Goal: Book appointment/travel/reservation

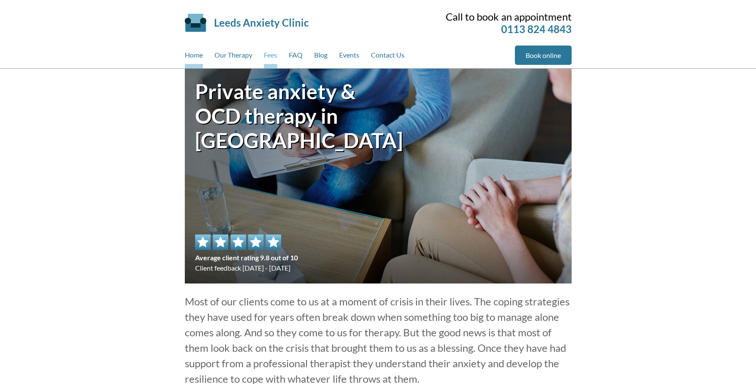
click at [271, 56] on link "Fees" at bounding box center [270, 57] width 13 height 23
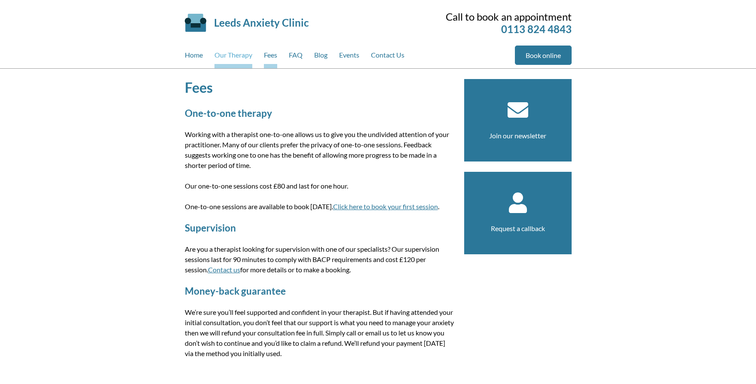
click at [227, 57] on link "Our Therapy" at bounding box center [233, 57] width 38 height 23
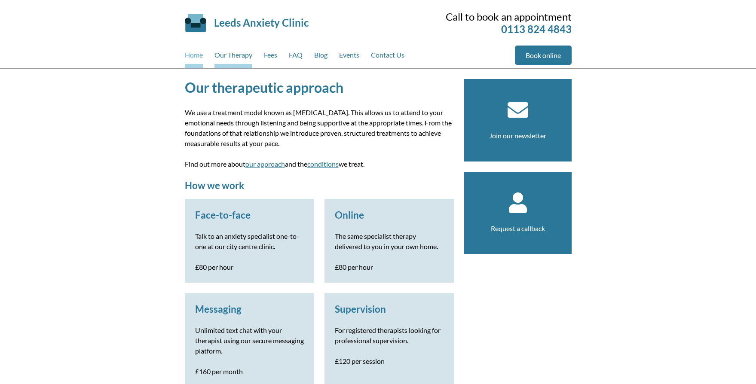
click at [201, 58] on link "Home" at bounding box center [194, 57] width 18 height 23
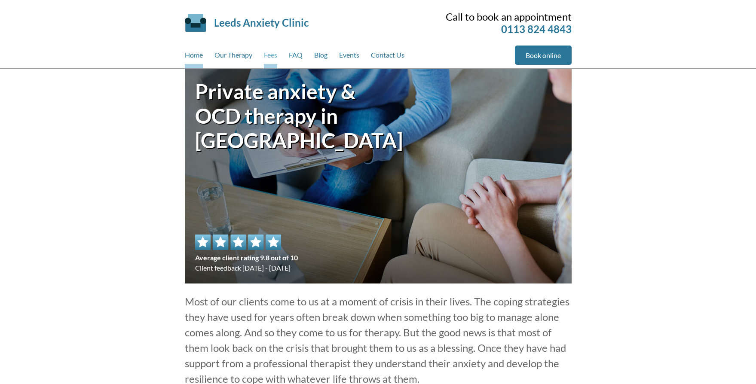
click at [265, 53] on link "Fees" at bounding box center [270, 57] width 13 height 23
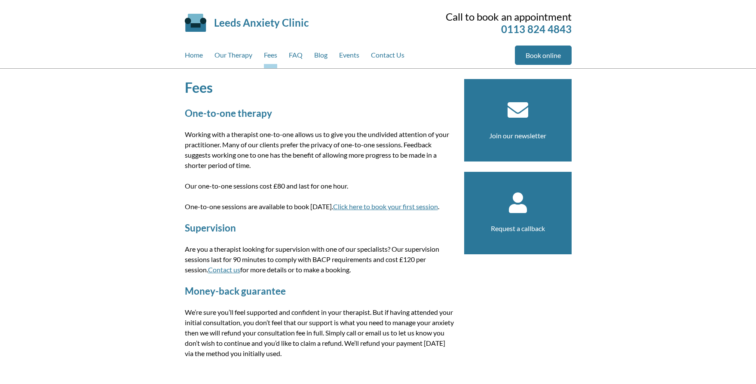
click at [359, 205] on link "Click here to book your first session" at bounding box center [385, 206] width 105 height 8
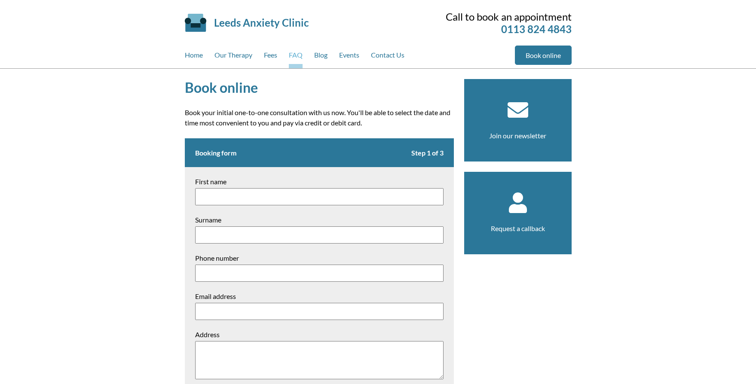
click at [297, 56] on link "FAQ" at bounding box center [296, 57] width 14 height 23
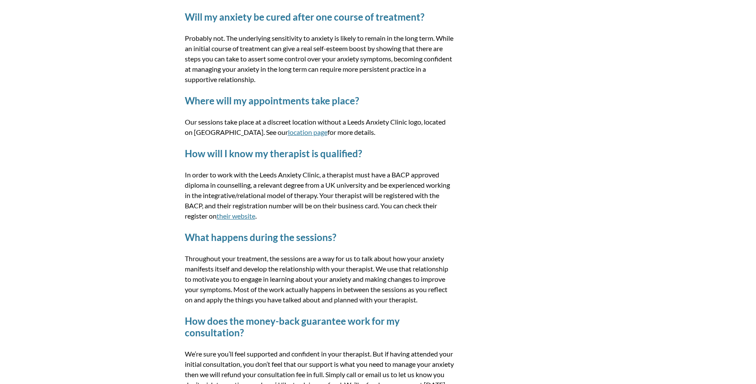
scroll to position [328, 0]
drag, startPoint x: 393, startPoint y: 174, endPoint x: 421, endPoint y: 174, distance: 28.4
click at [421, 174] on p "In order to work with the Leeds Anxiety Clinic, a therapist must have a BACP ap…" at bounding box center [319, 196] width 269 height 52
drag, startPoint x: 413, startPoint y: 174, endPoint x: 393, endPoint y: 173, distance: 19.4
click at [393, 173] on p "In order to work with the Leeds Anxiety Clinic, a therapist must have a BACP ap…" at bounding box center [319, 196] width 269 height 52
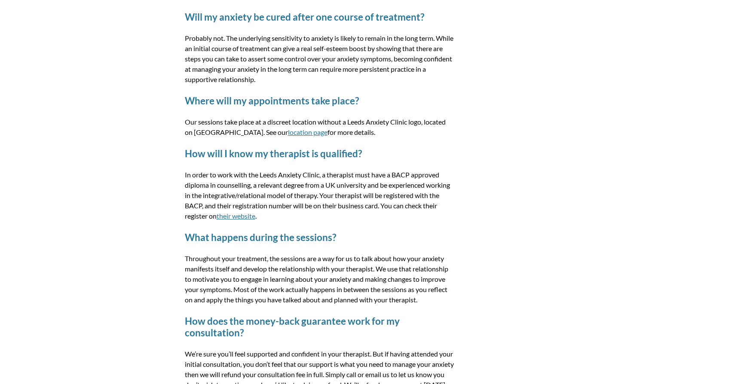
click at [381, 157] on h2 "How will I know my therapist is qualified?" at bounding box center [319, 154] width 269 height 12
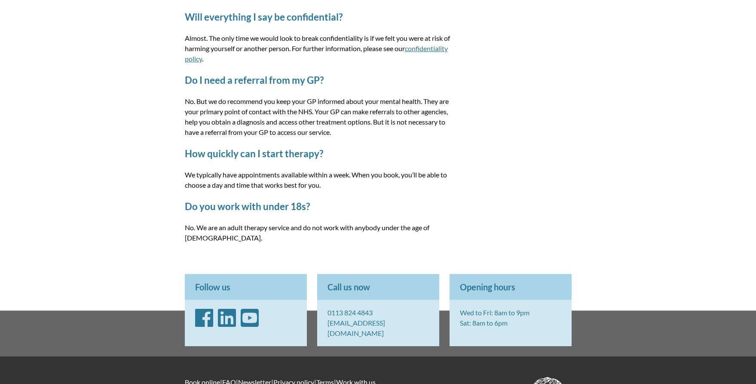
scroll to position [1265, 0]
click at [371, 318] on link "[EMAIL_ADDRESS][DOMAIN_NAME]" at bounding box center [356, 327] width 58 height 18
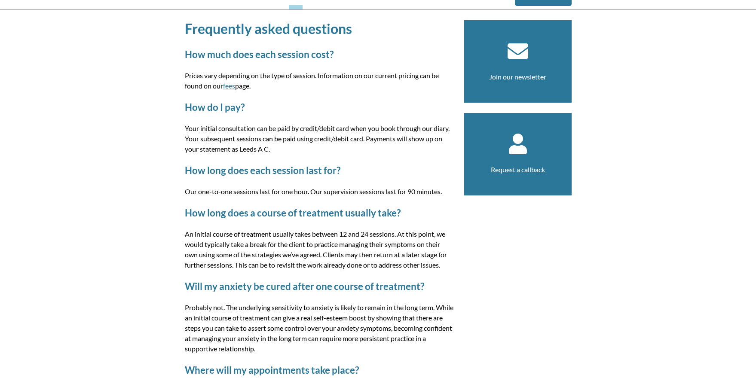
scroll to position [0, 0]
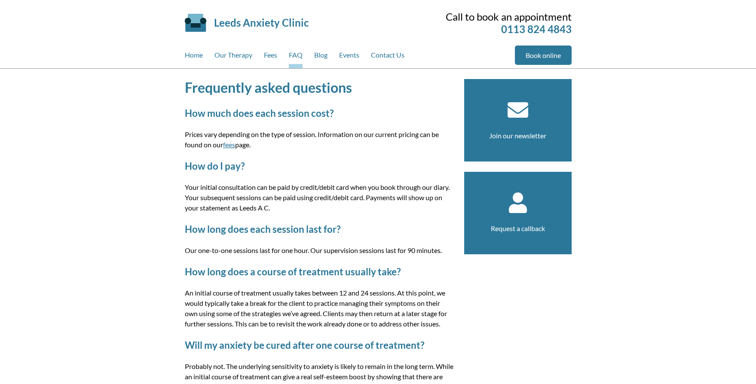
click at [257, 57] on div "Home Our Therapy Fees FAQ Blog Events Contact Us" at bounding box center [350, 57] width 330 height 23
click at [272, 55] on link "Fees" at bounding box center [270, 57] width 13 height 23
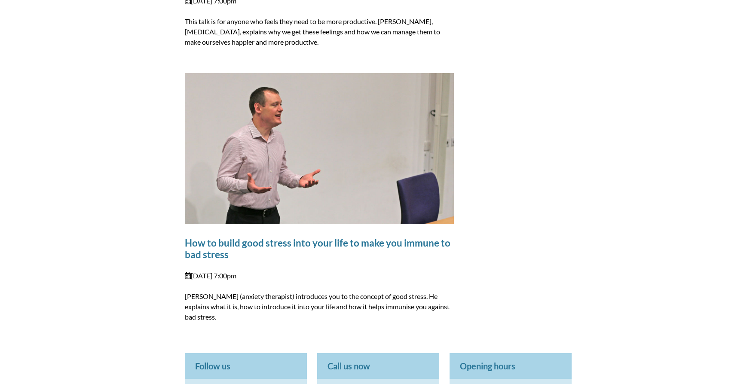
scroll to position [825, 0]
click at [297, 245] on link "How to build good stress into your life to make you immune to bad stress" at bounding box center [317, 248] width 265 height 23
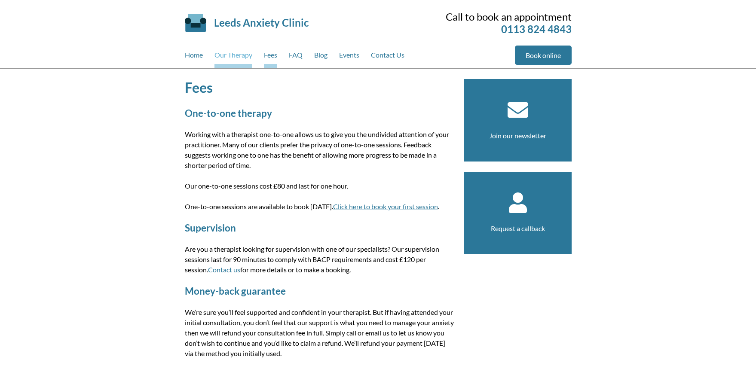
click at [245, 52] on link "Our Therapy" at bounding box center [233, 57] width 38 height 23
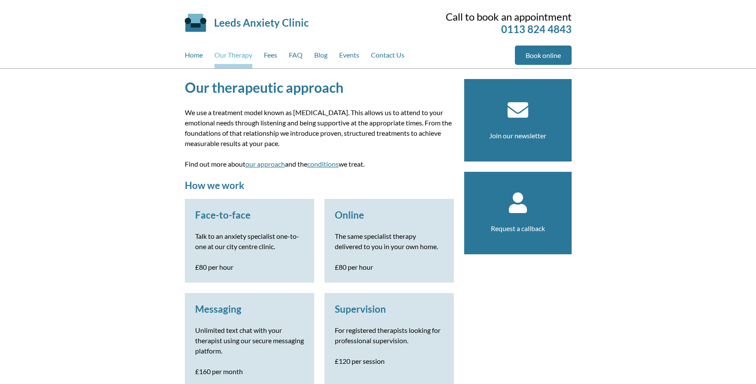
click at [248, 57] on link "Our Therapy" at bounding box center [233, 57] width 38 height 23
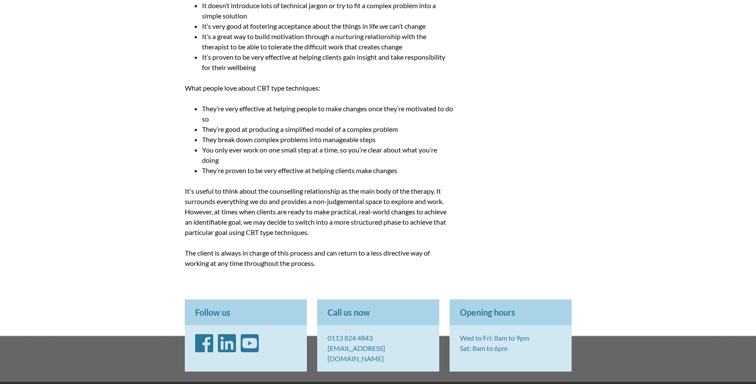
scroll to position [832, 0]
drag, startPoint x: 428, startPoint y: 347, endPoint x: 320, endPoint y: 353, distance: 108.8
click at [320, 353] on p "0113 824 4843 [EMAIL_ADDRESS][DOMAIN_NAME]" at bounding box center [378, 348] width 122 height 46
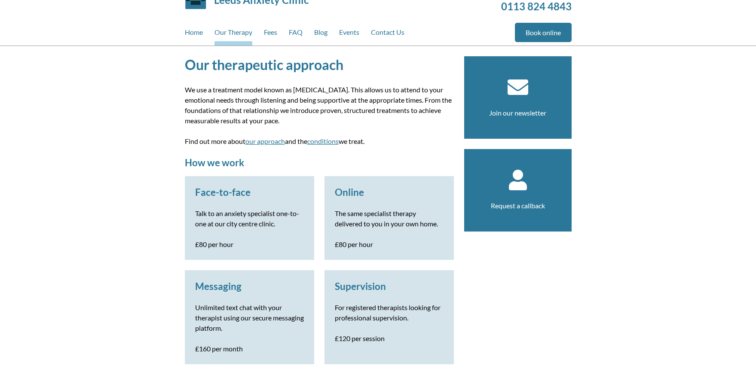
scroll to position [0, 0]
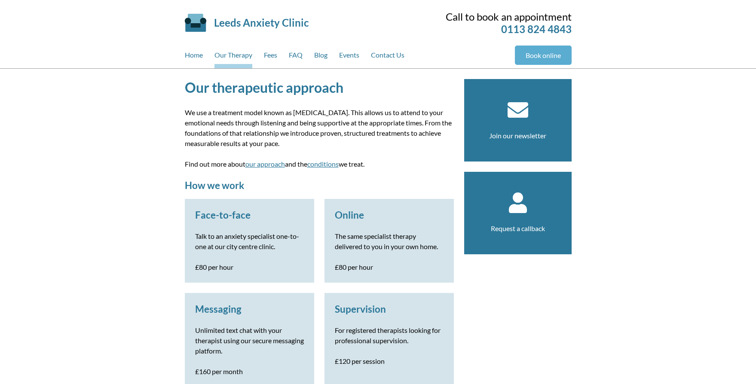
click at [527, 54] on link "Book online" at bounding box center [543, 55] width 57 height 19
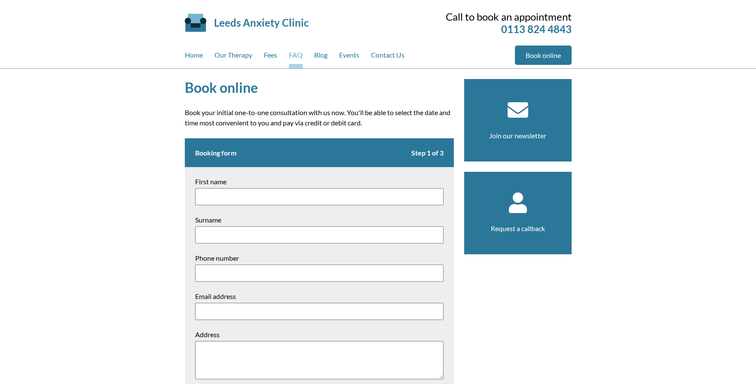
click at [301, 54] on link "FAQ" at bounding box center [296, 57] width 14 height 23
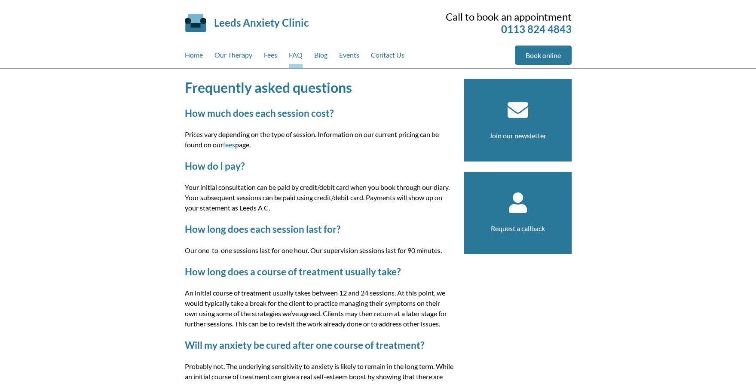
click at [293, 23] on link "Leeds Anxiety Clinic" at bounding box center [261, 22] width 94 height 12
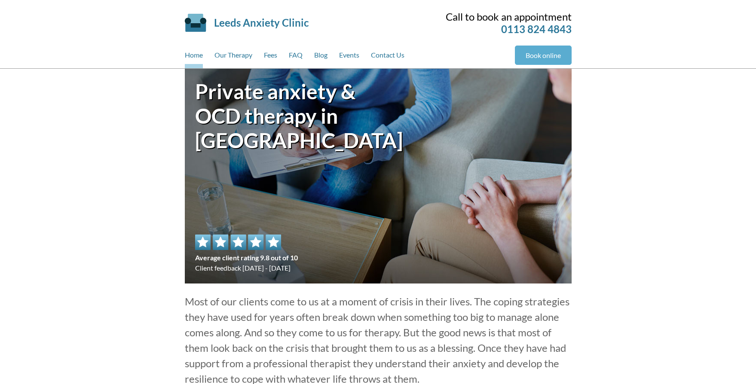
click at [543, 57] on link "Book online" at bounding box center [543, 55] width 57 height 19
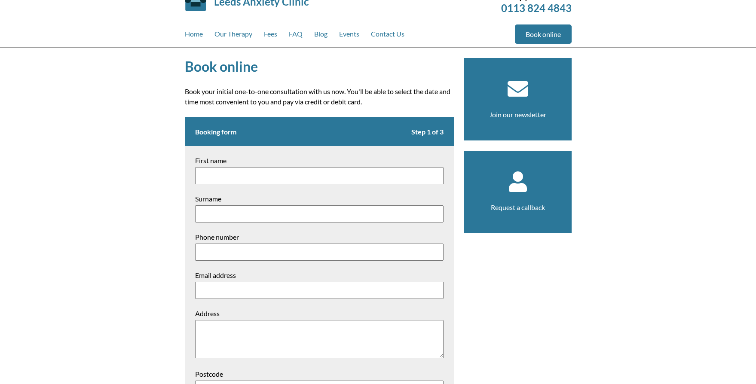
scroll to position [66, 0]
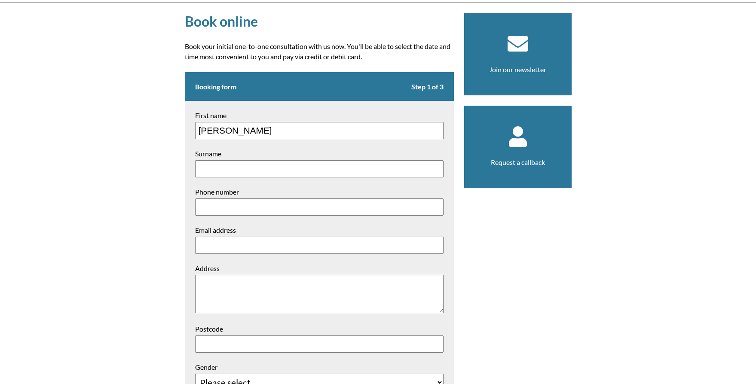
type input "[PERSON_NAME]"
type input "07443028094"
type input "[EMAIL_ADDRESS][DOMAIN_NAME]"
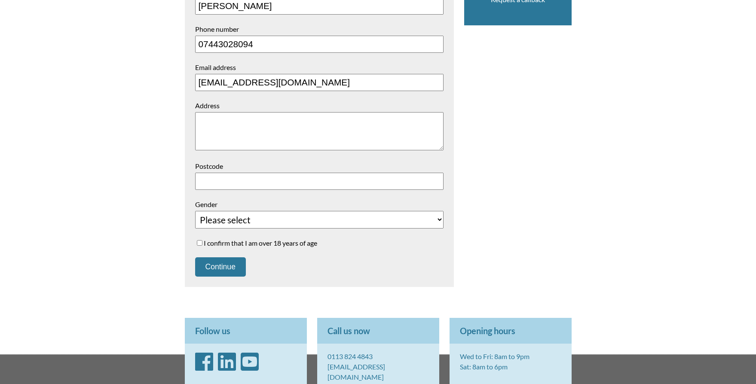
drag, startPoint x: 198, startPoint y: 246, endPoint x: 212, endPoint y: 224, distance: 26.1
click at [198, 246] on input "I confirm that I am over 18 years of age" at bounding box center [200, 243] width 6 height 6
checkbox input "true"
click at [219, 214] on select "Please select Female Male Unspecified Prefer not to say" at bounding box center [319, 220] width 248 height 18
select select "[DEMOGRAPHIC_DATA]"
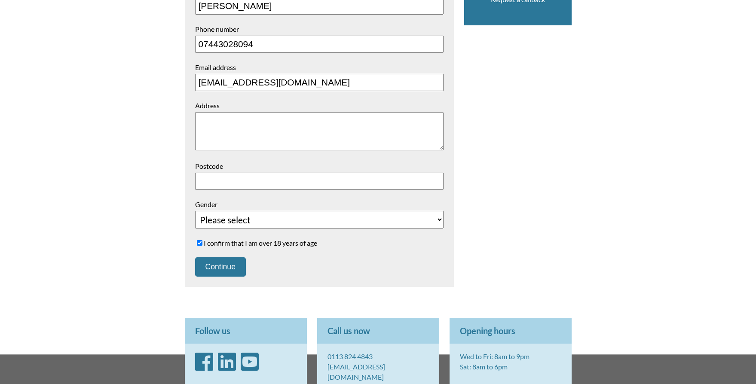
click at [195, 212] on select "Please select Female Male Unspecified Prefer not to say" at bounding box center [319, 220] width 248 height 18
click at [233, 180] on input "Postcode" at bounding box center [319, 181] width 248 height 17
type input "S350DL"
click at [270, 131] on textarea "Address" at bounding box center [319, 131] width 248 height 38
click at [239, 266] on button "Continue" at bounding box center [220, 266] width 51 height 19
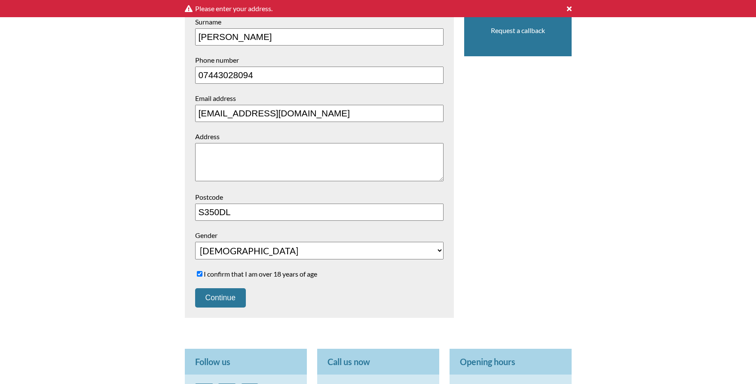
scroll to position [235, 0]
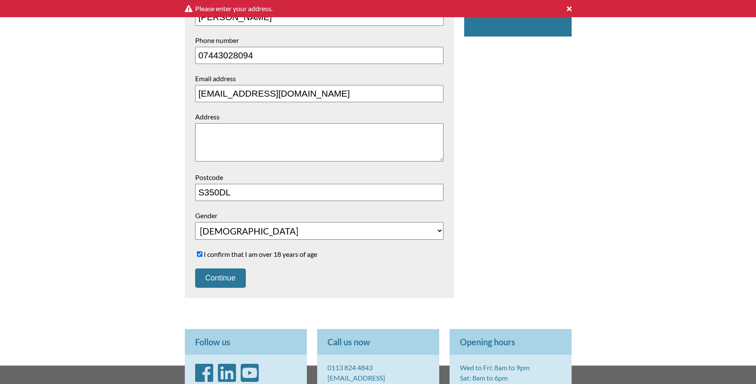
click at [262, 145] on textarea "Address" at bounding box center [319, 142] width 248 height 38
type textarea "[STREET_ADDRESS]"
click at [225, 278] on button "Continue" at bounding box center [220, 277] width 51 height 19
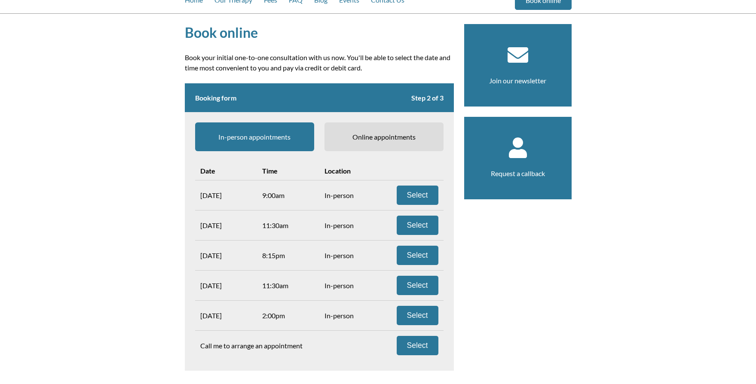
scroll to position [76, 0]
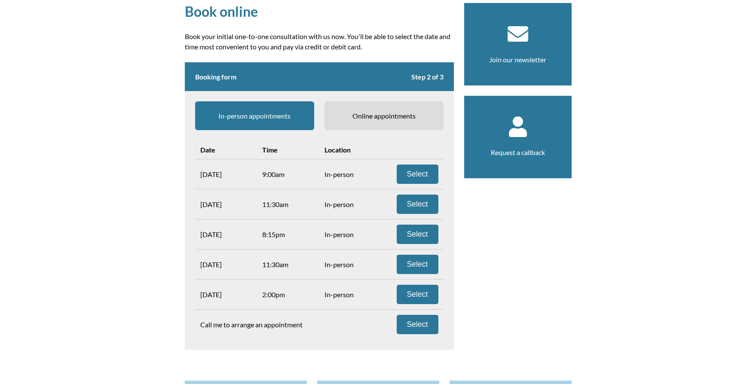
click at [411, 109] on span "Online appointments" at bounding box center [383, 115] width 119 height 29
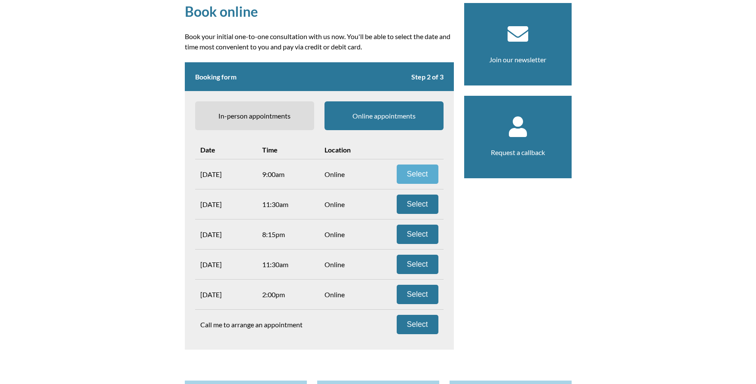
click at [405, 174] on button "Select" at bounding box center [417, 174] width 42 height 19
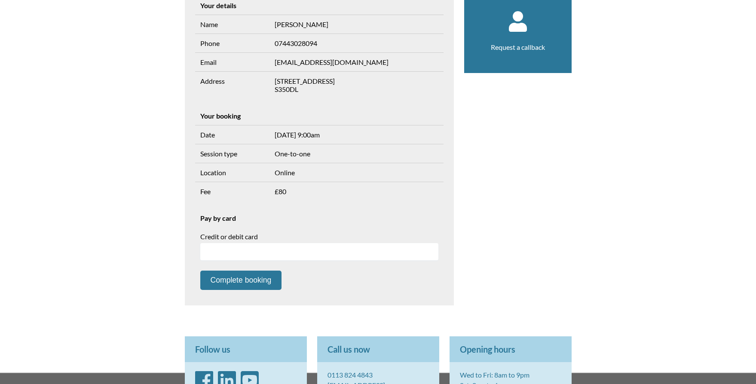
scroll to position [301, 0]
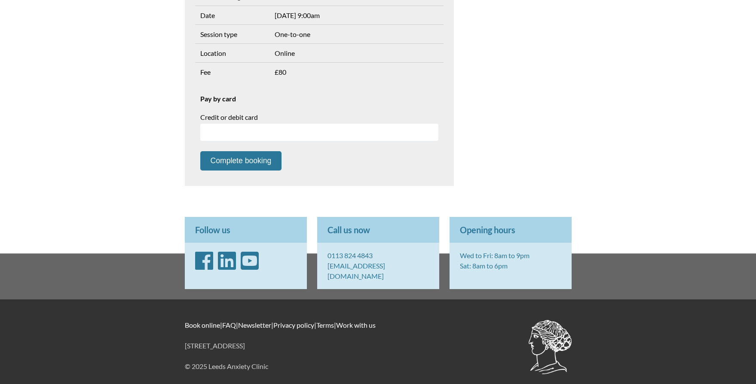
drag, startPoint x: 426, startPoint y: 270, endPoint x: 332, endPoint y: 250, distance: 96.3
click at [328, 268] on p "0113 824 4843 [EMAIL_ADDRESS][DOMAIN_NAME]" at bounding box center [378, 266] width 122 height 46
copy link "[EMAIL_ADDRESS][DOMAIN_NAME]"
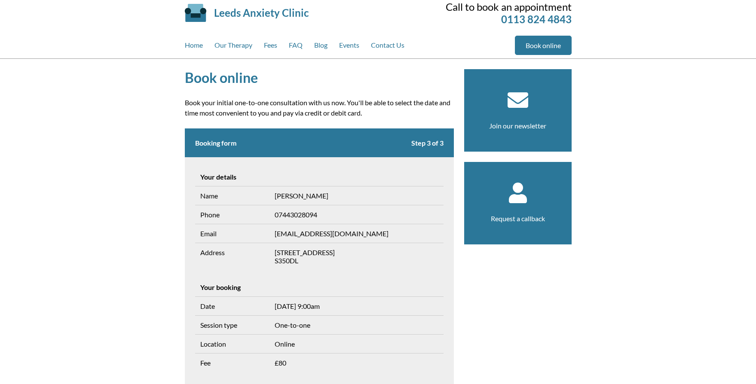
scroll to position [0, 0]
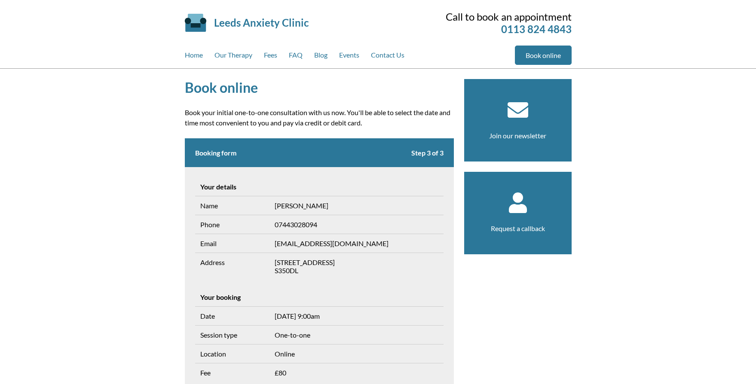
click at [519, 216] on section "Request a callback" at bounding box center [517, 213] width 107 height 82
